Goal: Navigation & Orientation: Find specific page/section

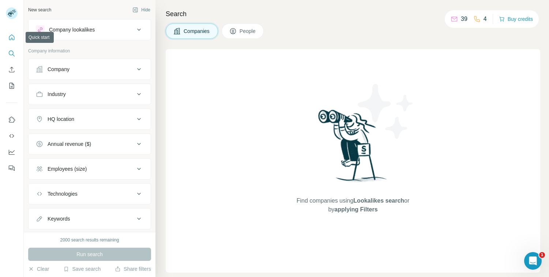
click at [10, 39] on icon "Quick start" at bounding box center [11, 37] width 7 height 7
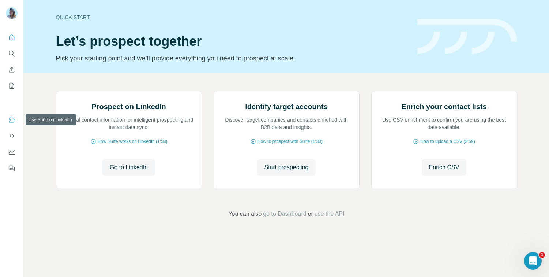
click at [10, 121] on icon "Use Surfe on LinkedIn" at bounding box center [11, 119] width 7 height 7
click at [12, 154] on icon "Dashboard" at bounding box center [12, 152] width 6 height 5
